Goal: Transaction & Acquisition: Purchase product/service

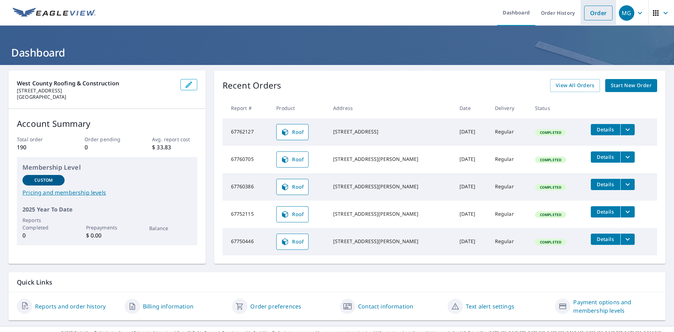
click at [591, 16] on link "Order" at bounding box center [598, 13] width 28 height 15
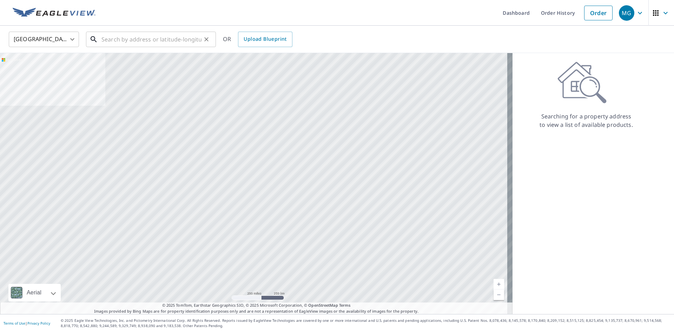
click at [179, 44] on input "text" at bounding box center [151, 39] width 100 height 20
paste input "[STREET_ADDRESS]"
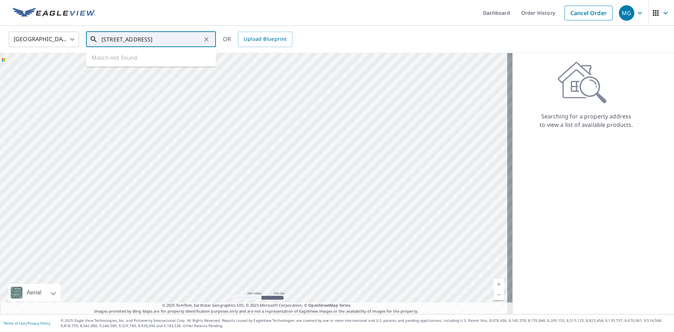
scroll to position [0, 23]
click at [177, 59] on span "[STREET_ADDRESS]" at bounding box center [155, 59] width 110 height 8
type input "[STREET_ADDRESS][PERSON_NAME]"
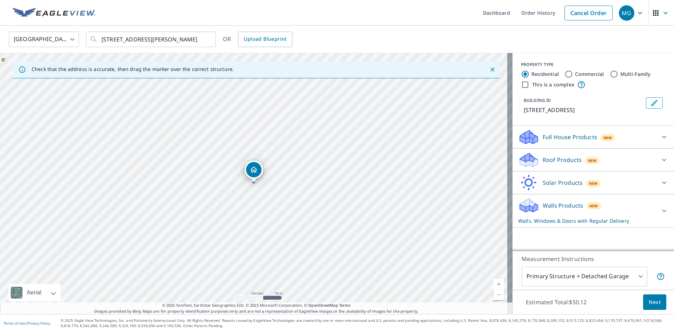
click at [563, 149] on div "Full House Products New Full House™ $70.56" at bounding box center [594, 137] width 162 height 23
click at [561, 145] on div "Full House Products New" at bounding box center [587, 137] width 138 height 17
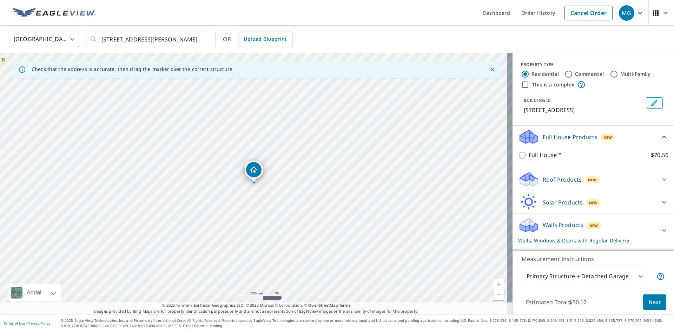
click at [547, 199] on div "Solar Products New Inform Essentials+ $63.25 Inform Advanced $79 TrueDesign for…" at bounding box center [594, 202] width 162 height 23
click at [547, 187] on div "Roof Products New" at bounding box center [587, 179] width 138 height 17
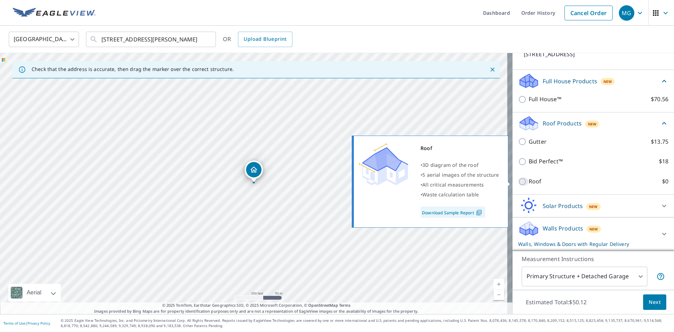
click at [522, 183] on input "Roof $0" at bounding box center [523, 181] width 11 height 8
checkbox input "true"
type input "3"
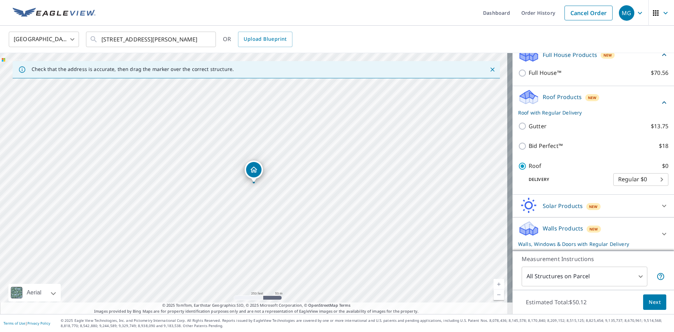
scroll to position [72, 0]
click at [551, 221] on div "Walls Products New Walls, Windows & Doors with Regular Delivery" at bounding box center [587, 233] width 138 height 27
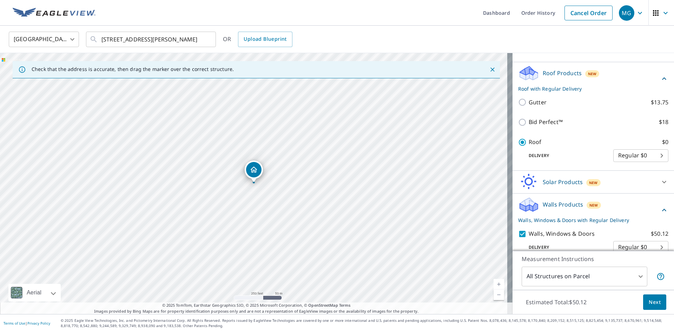
scroll to position [127, 0]
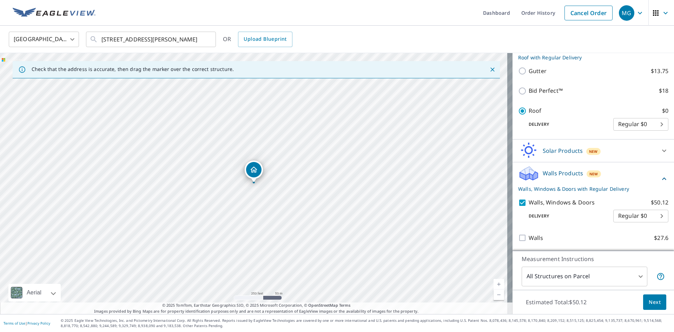
click at [519, 203] on input "Walls, Windows & Doors $50.12" at bounding box center [523, 202] width 11 height 8
checkbox input "false"
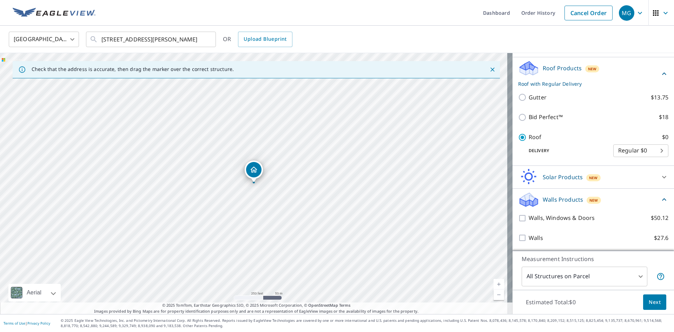
scroll to position [100, 0]
click at [649, 298] on span "Next" at bounding box center [655, 302] width 12 height 9
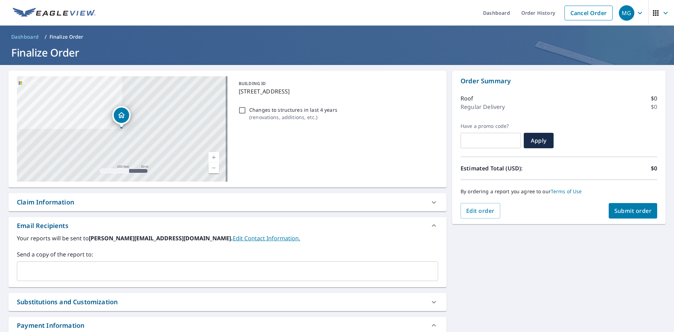
click at [39, 252] on label "Send a copy of the report to:" at bounding box center [227, 254] width 421 height 8
click at [39, 263] on div "​" at bounding box center [227, 271] width 421 height 20
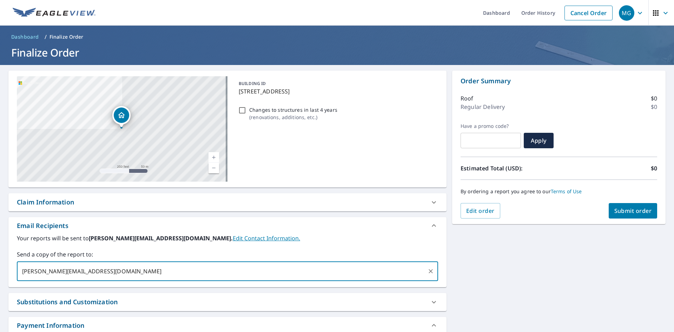
type input "[PERSON_NAME][EMAIL_ADDRESS][DOMAIN_NAME]"
click at [630, 211] on span "Submit order" at bounding box center [633, 211] width 38 height 8
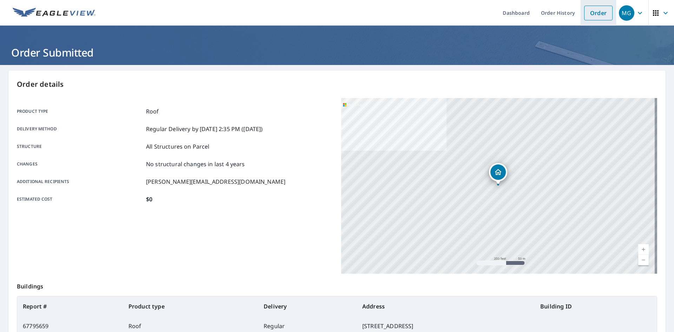
click at [584, 15] on link "Order" at bounding box center [598, 13] width 28 height 15
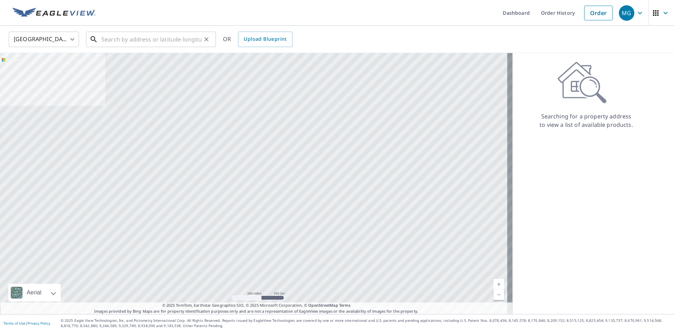
click at [152, 42] on input "text" at bounding box center [151, 39] width 100 height 20
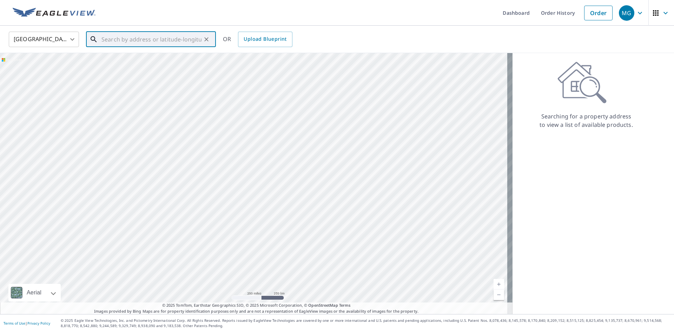
paste input "[STREET_ADDRESS][PERSON_NAME][PERSON_NAME]"
click at [157, 64] on p "[GEOGRAPHIC_DATA]" at bounding box center [155, 67] width 110 height 7
type input "[STREET_ADDRESS][PERSON_NAME]"
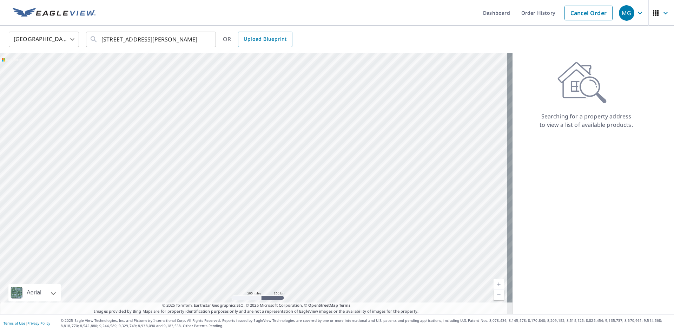
scroll to position [0, 0]
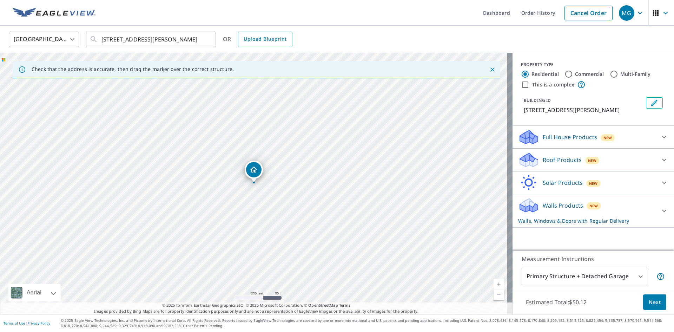
click at [563, 145] on div "Full House Products New" at bounding box center [587, 137] width 138 height 17
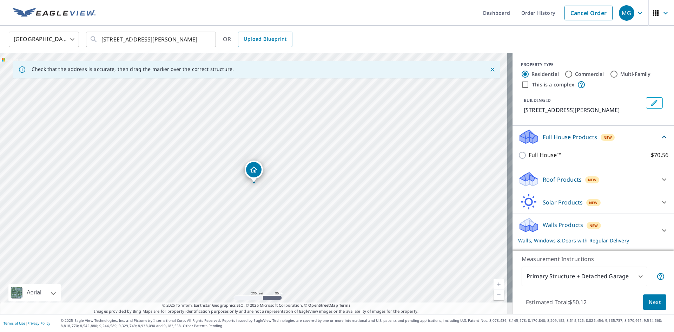
click at [564, 177] on div "Roof Products New" at bounding box center [587, 179] width 138 height 17
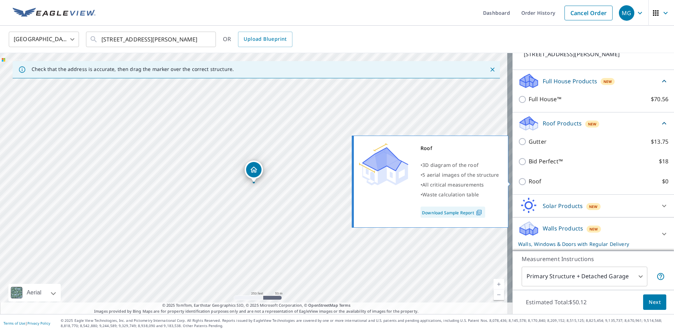
click at [519, 184] on input "Roof $0" at bounding box center [523, 181] width 11 height 8
checkbox input "true"
type input "3"
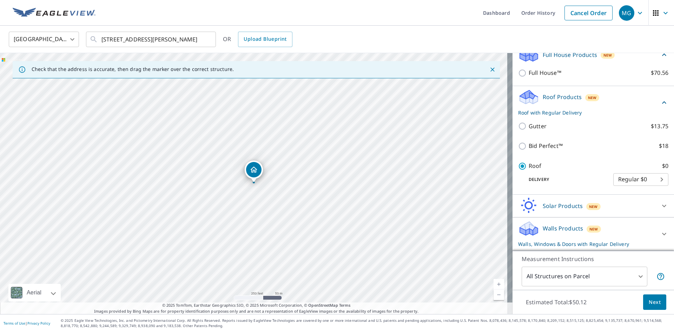
click at [547, 203] on p "Solar Products" at bounding box center [563, 206] width 40 height 8
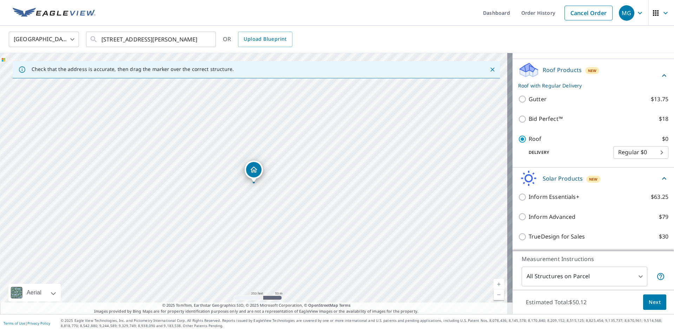
scroll to position [151, 0]
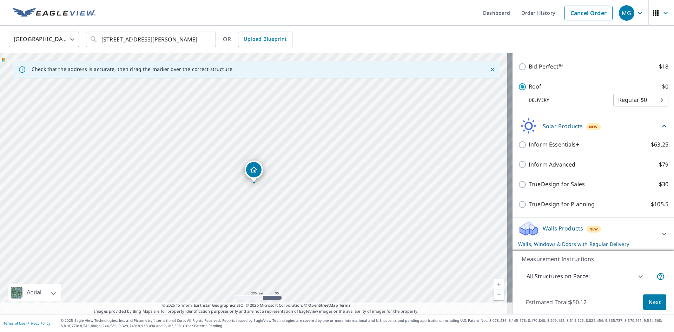
click at [566, 229] on p "Walls Products" at bounding box center [563, 228] width 40 height 8
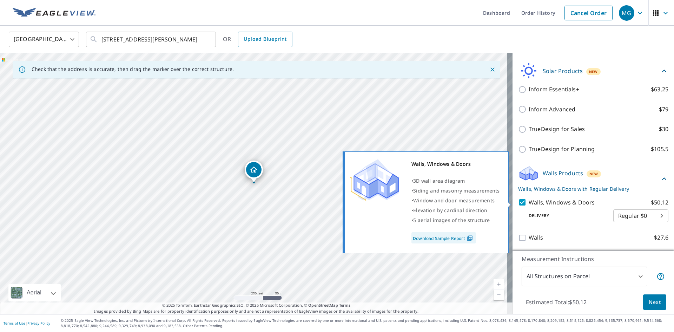
click at [521, 203] on input "Walls, Windows & Doors $50.12" at bounding box center [523, 202] width 11 height 8
checkbox input "false"
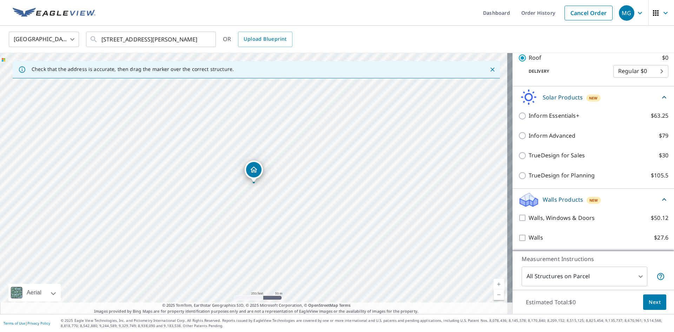
scroll to position [180, 0]
click at [649, 301] on span "Next" at bounding box center [655, 302] width 12 height 9
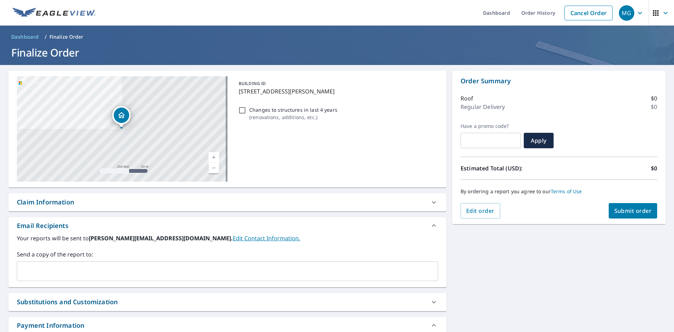
click at [266, 258] on div "Send a copy of the report to: ​" at bounding box center [227, 265] width 421 height 31
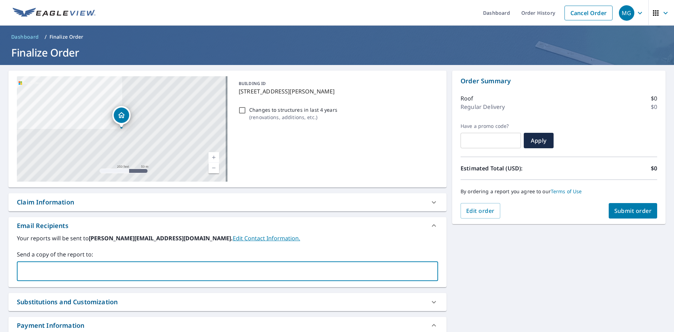
drag, startPoint x: 266, startPoint y: 269, endPoint x: 273, endPoint y: 281, distance: 14.3
click at [266, 270] on input "text" at bounding box center [222, 270] width 404 height 13
type input "[PERSON_NAME][EMAIL_ADDRESS][DOMAIN_NAME]"
click at [609, 211] on button "Submit order" at bounding box center [633, 210] width 49 height 15
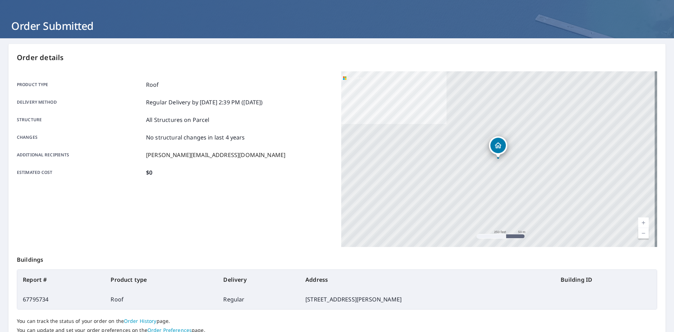
scroll to position [81, 0]
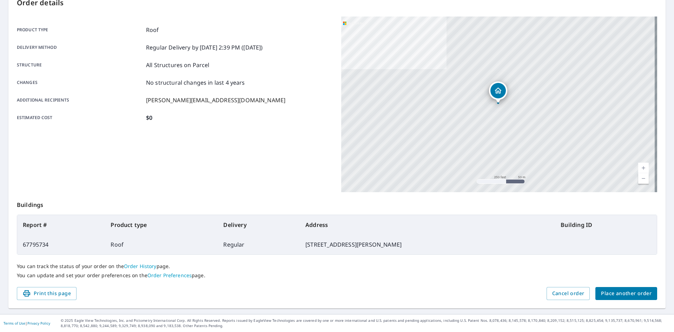
click at [601, 296] on span "Place another order" at bounding box center [626, 293] width 51 height 9
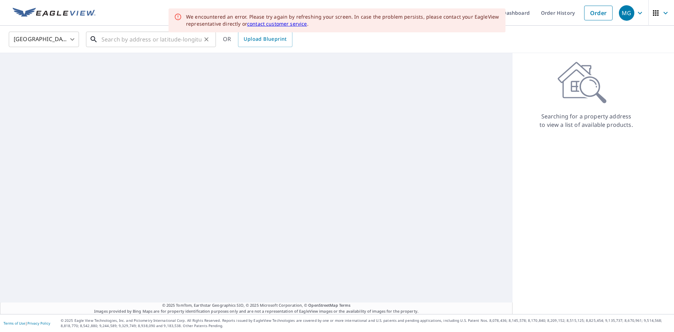
click at [155, 46] on input "text" at bounding box center [151, 39] width 100 height 20
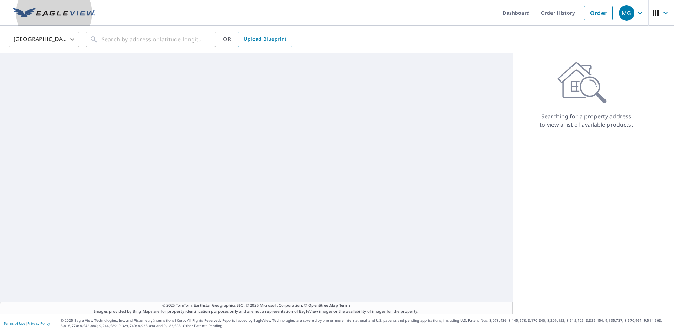
click at [60, 24] on link at bounding box center [53, 13] width 91 height 26
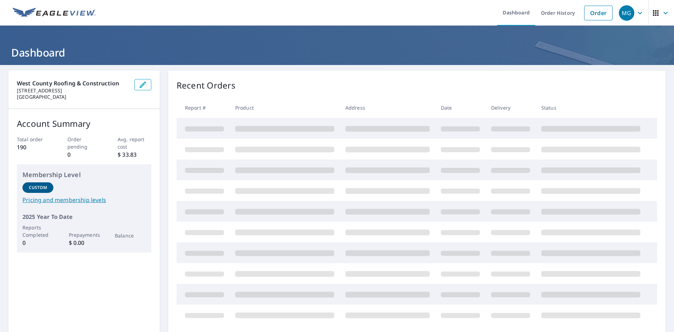
click at [61, 17] on img at bounding box center [54, 13] width 83 height 11
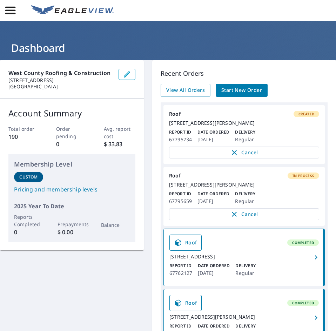
click at [32, 46] on h1 "Dashboard" at bounding box center [168, 48] width 320 height 14
click at [35, 51] on h1 "Dashboard" at bounding box center [168, 48] width 320 height 14
